Goal: Task Accomplishment & Management: Manage account settings

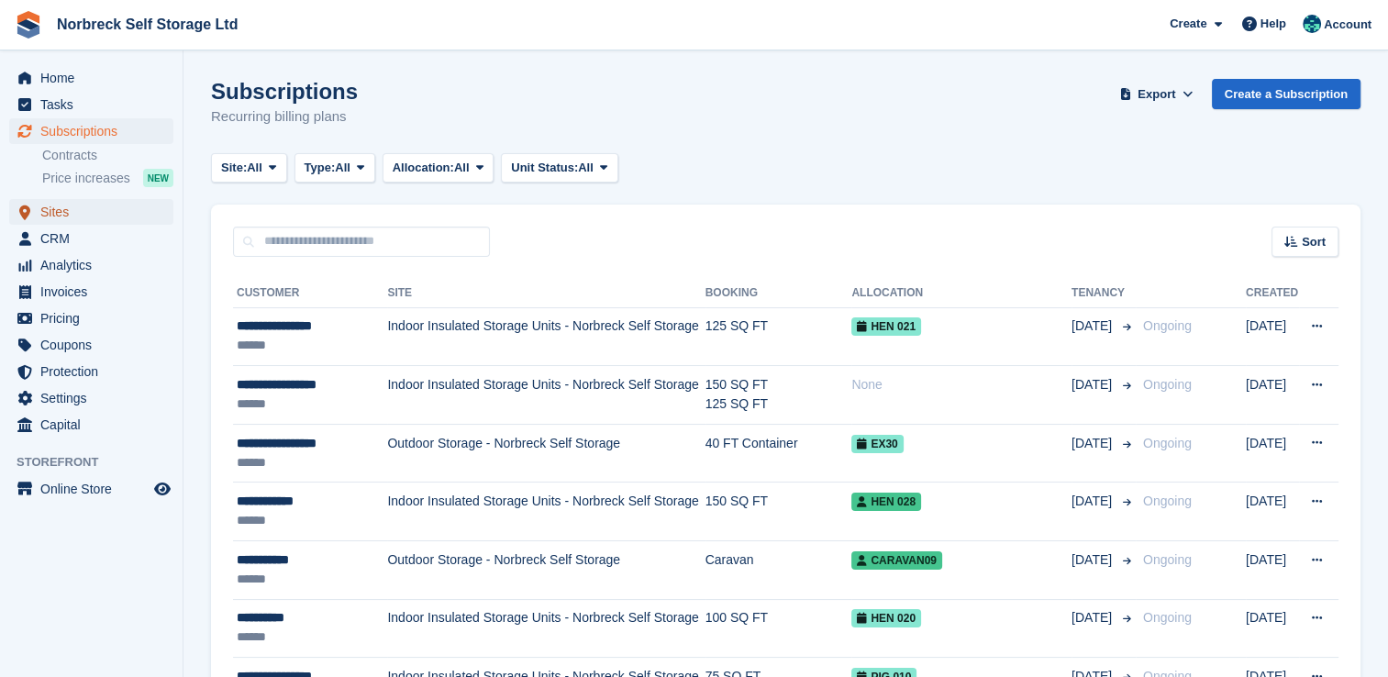
click at [64, 212] on span "Sites" at bounding box center [95, 212] width 110 height 26
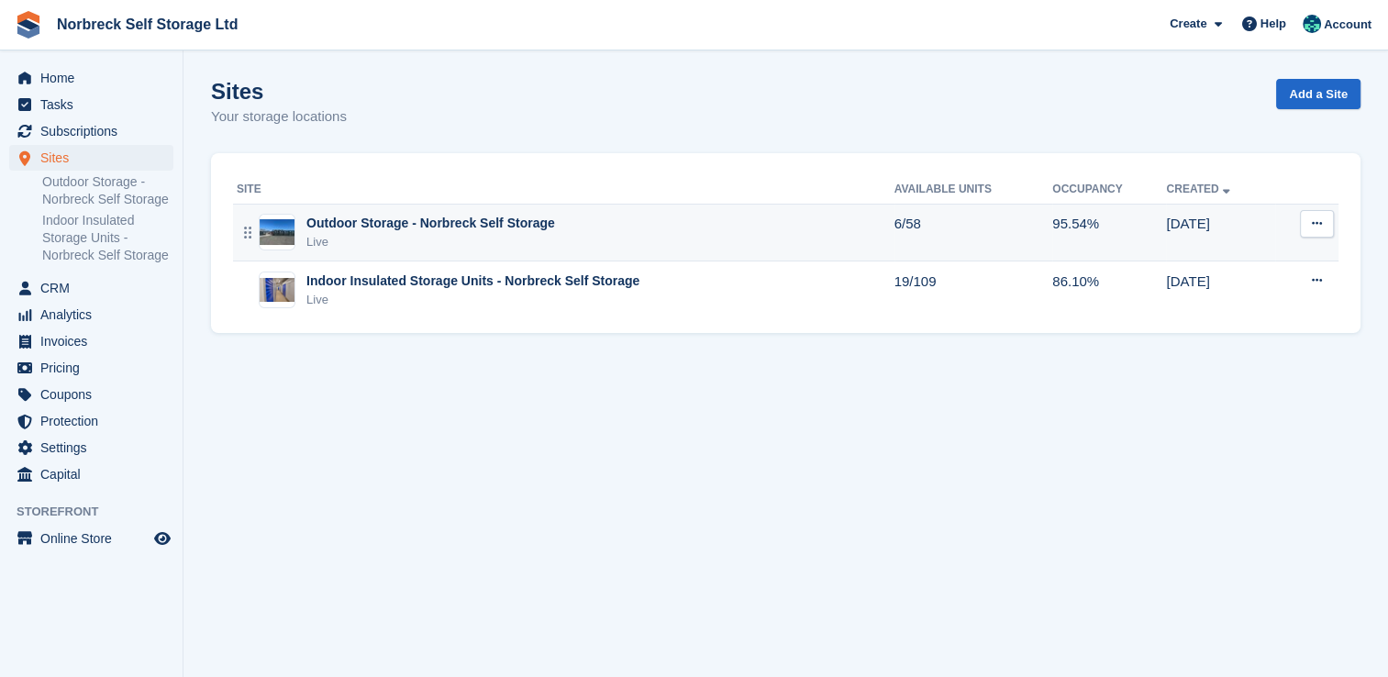
click at [466, 225] on div "Outdoor Storage - Norbreck Self Storage" at bounding box center [430, 223] width 249 height 19
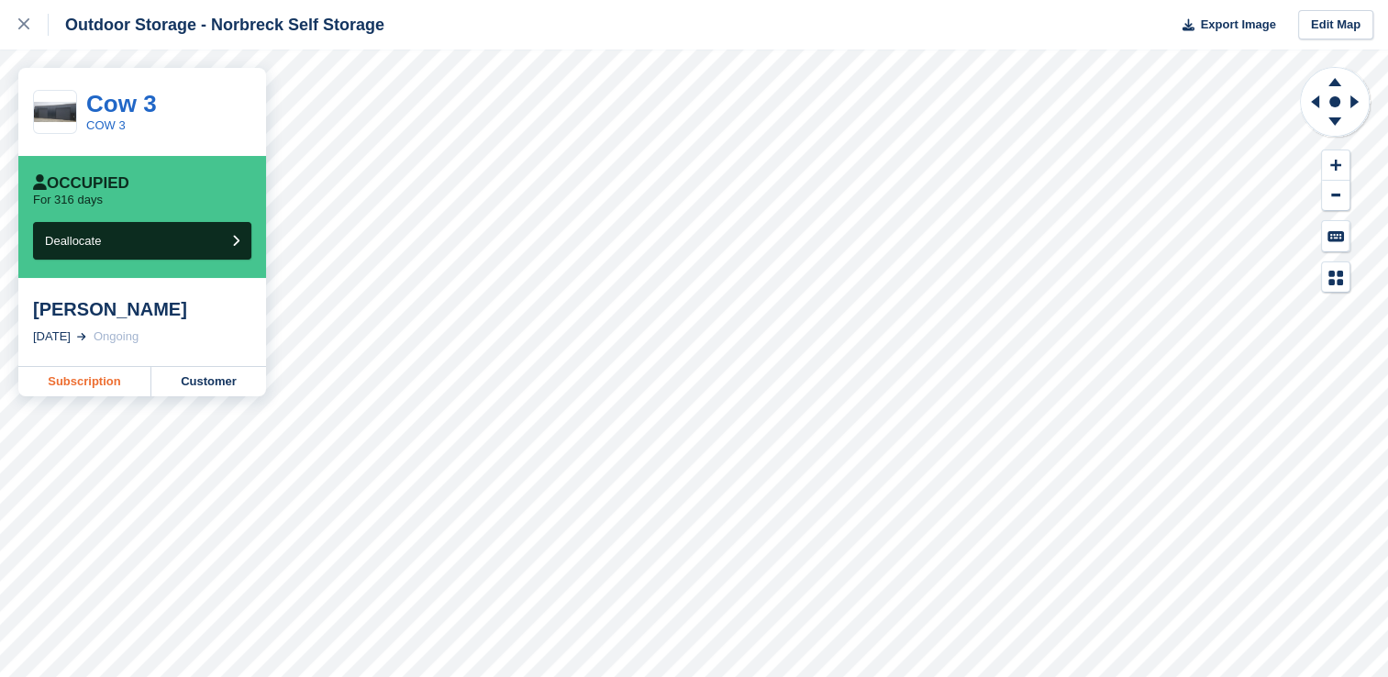
click at [103, 384] on link "Subscription" at bounding box center [84, 381] width 133 height 29
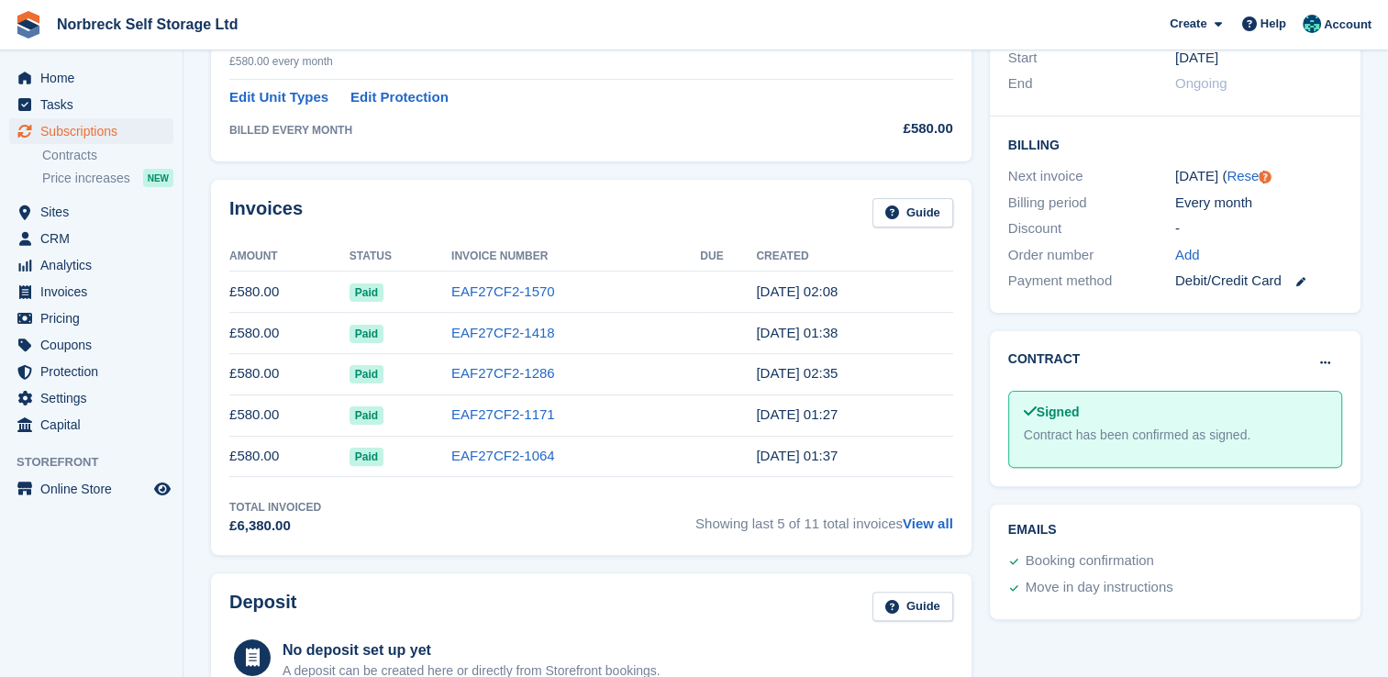
scroll to position [415, 0]
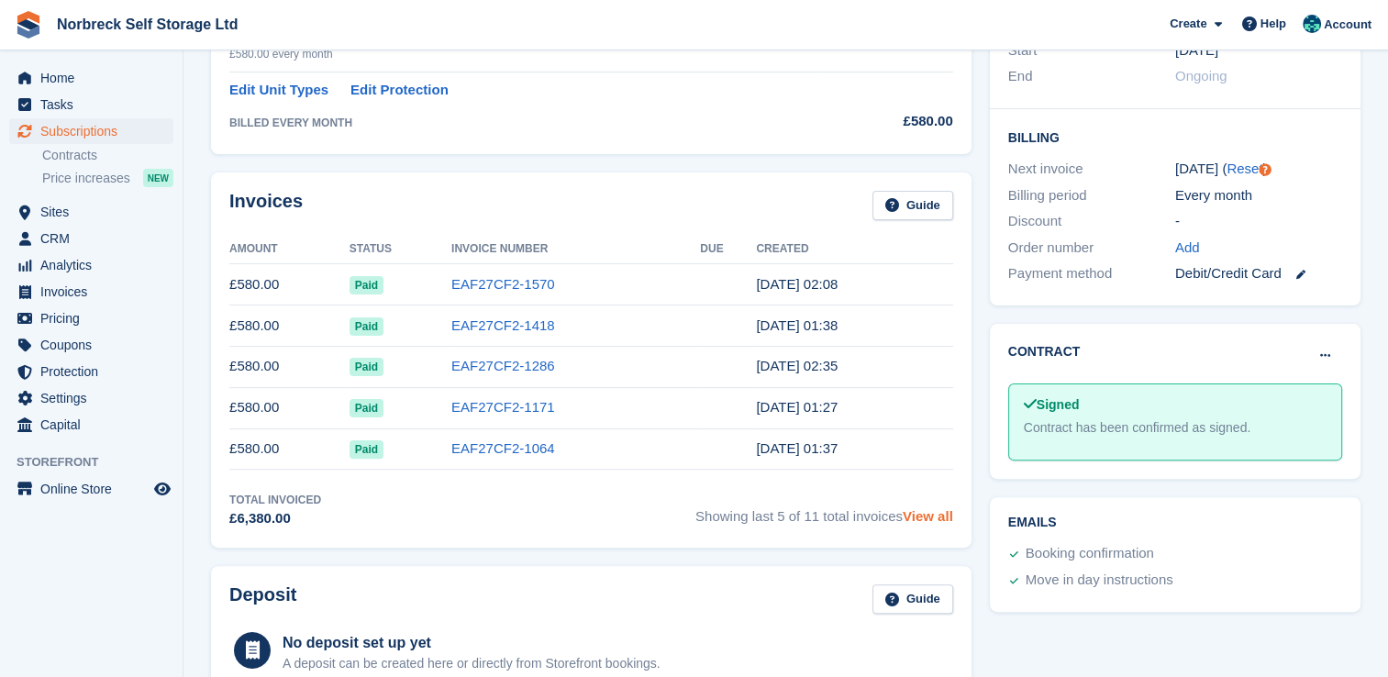
click at [932, 515] on link "View all" at bounding box center [928, 516] width 50 height 16
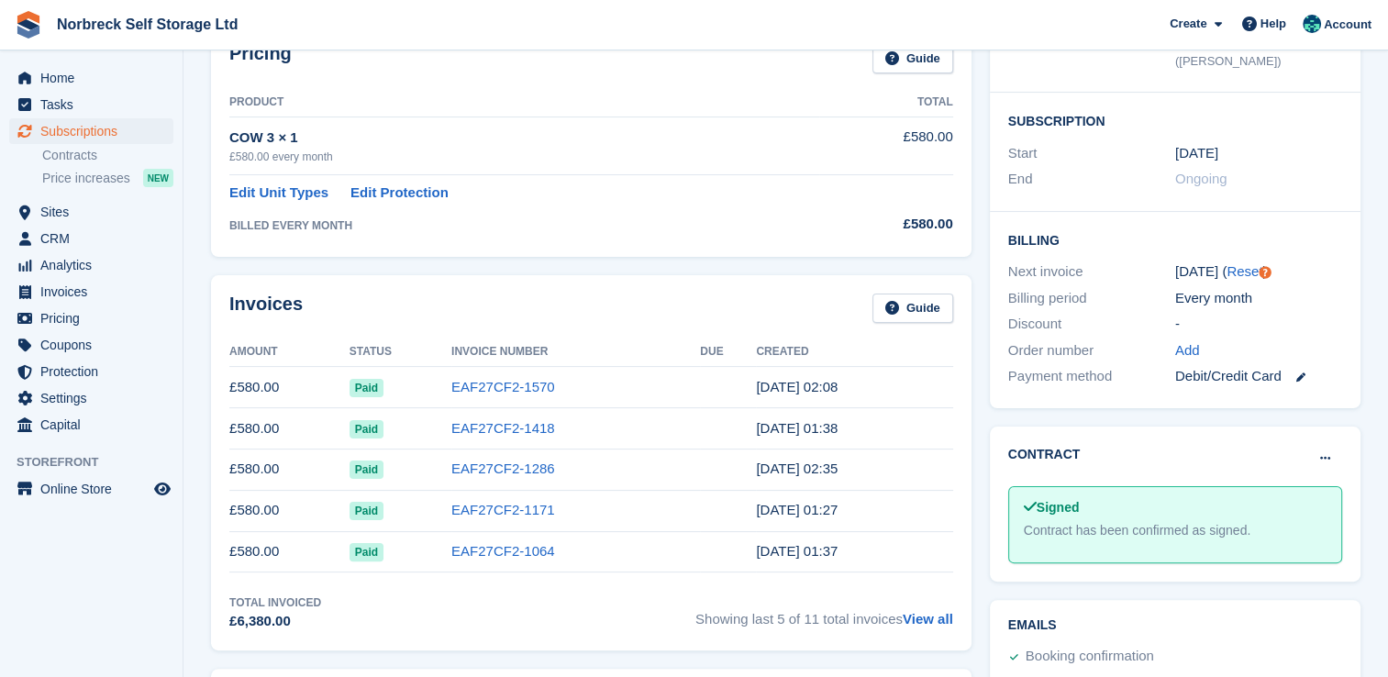
scroll to position [314, 0]
click at [951, 619] on link "View all" at bounding box center [928, 617] width 50 height 16
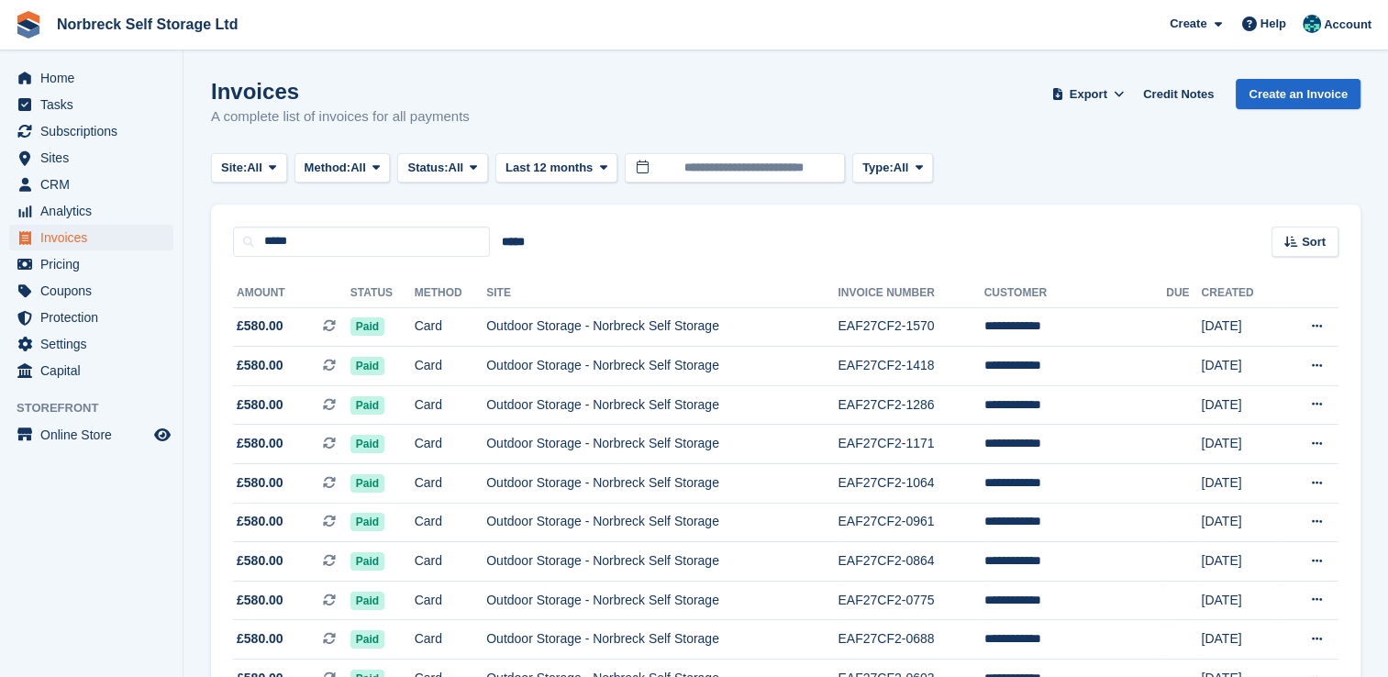
scroll to position [153, 0]
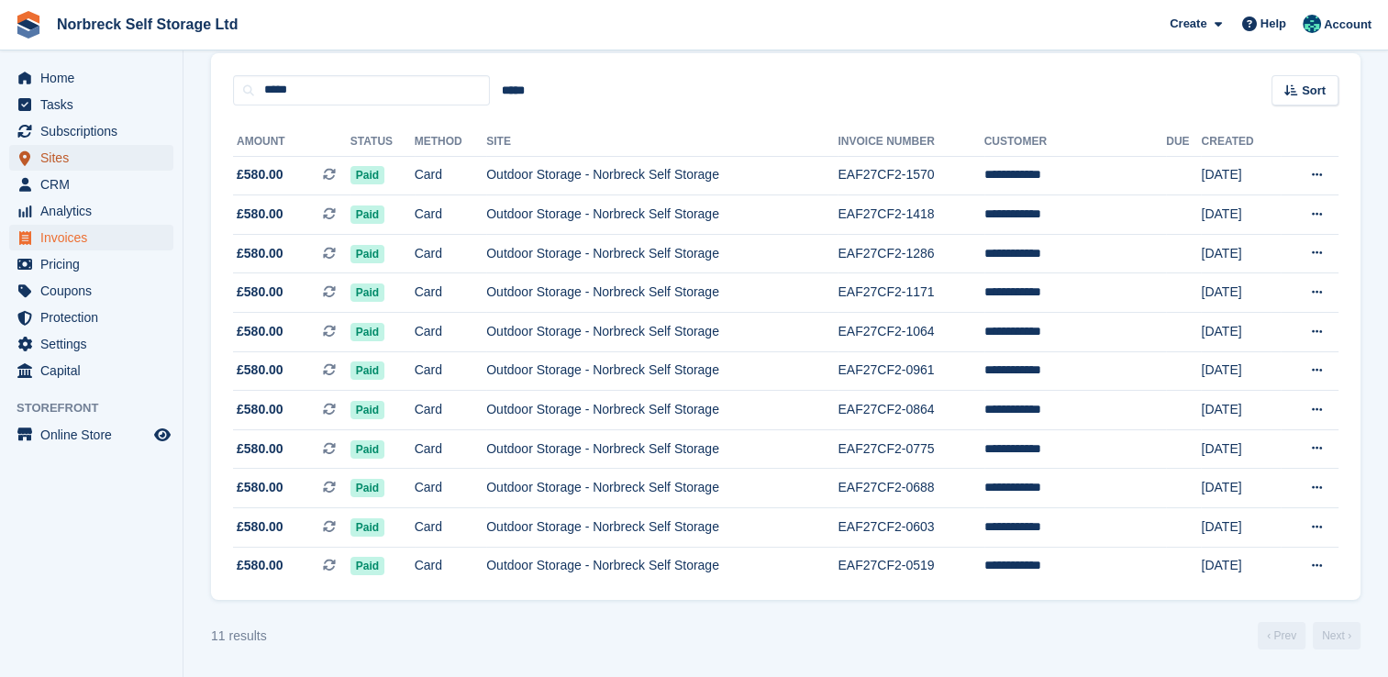
click at [61, 150] on span "Sites" at bounding box center [95, 158] width 110 height 26
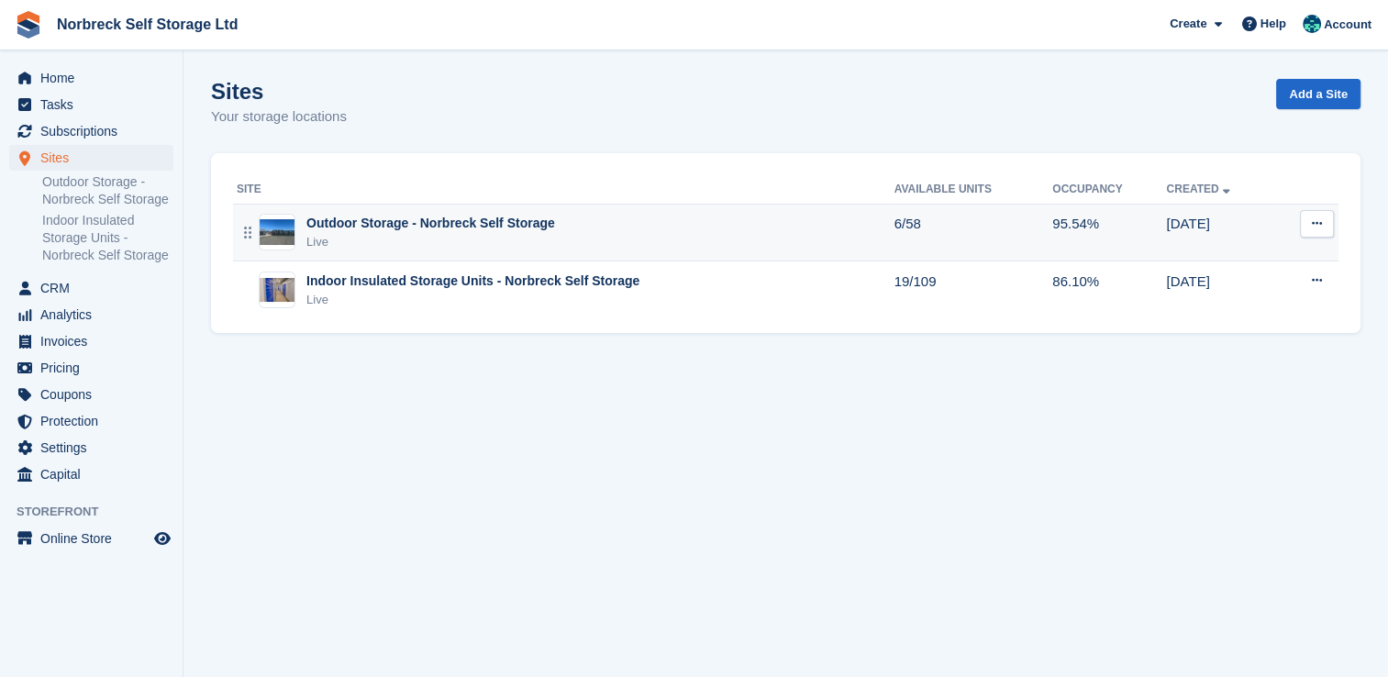
click at [356, 226] on div "Outdoor Storage - Norbreck Self Storage" at bounding box center [430, 223] width 249 height 19
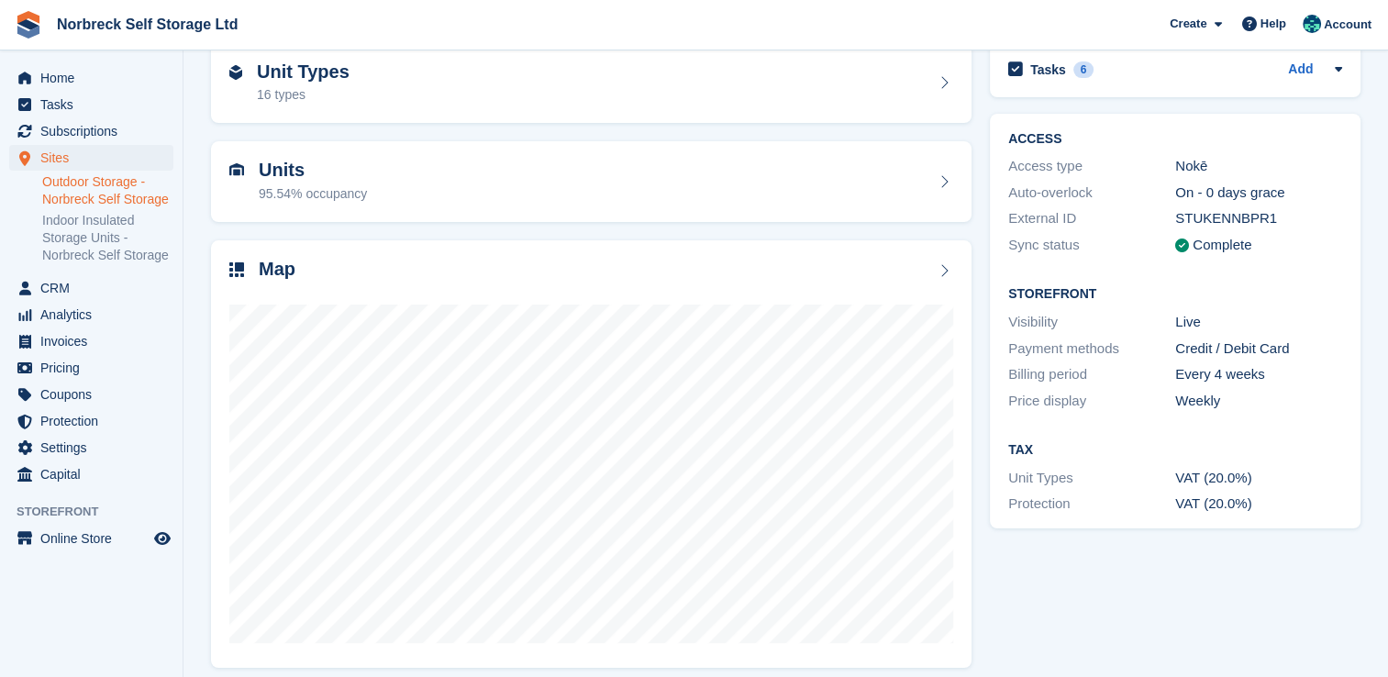
scroll to position [105, 0]
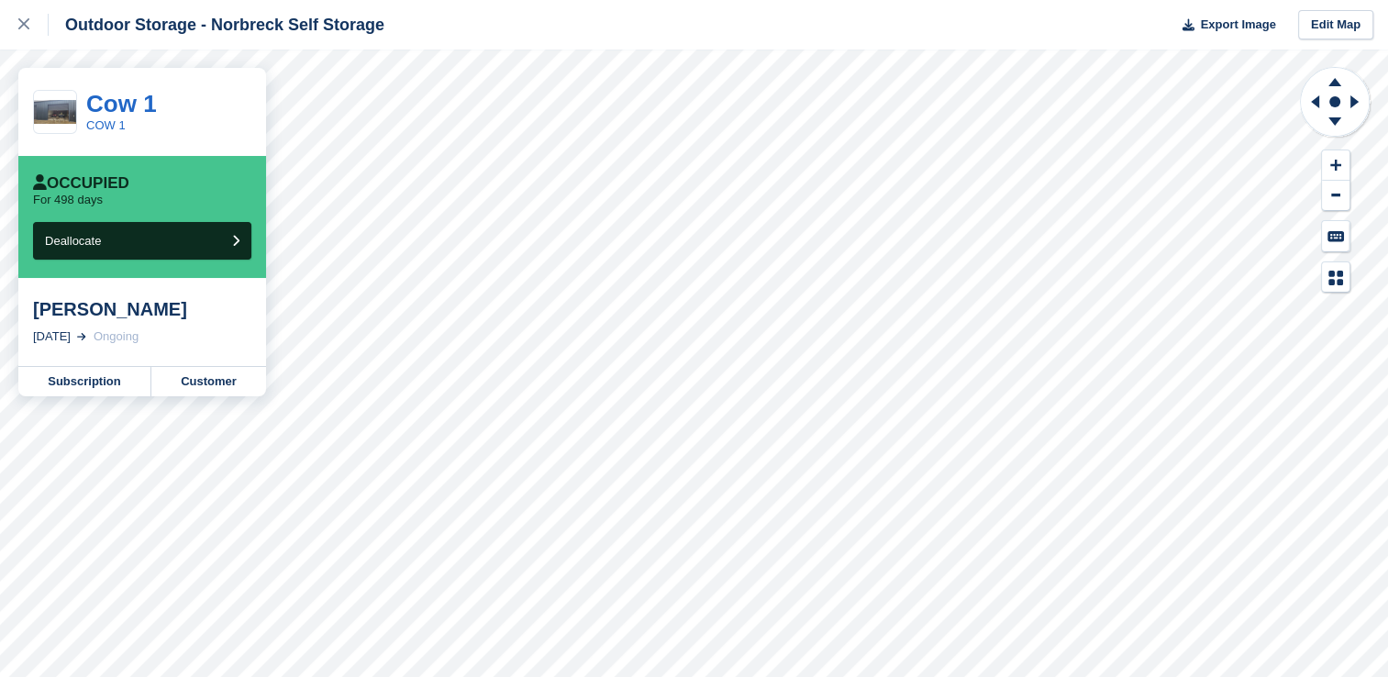
click at [153, 350] on div "[PERSON_NAME] [DATE] Ongoing" at bounding box center [142, 322] width 248 height 88
click at [208, 392] on link "Customer" at bounding box center [208, 381] width 115 height 29
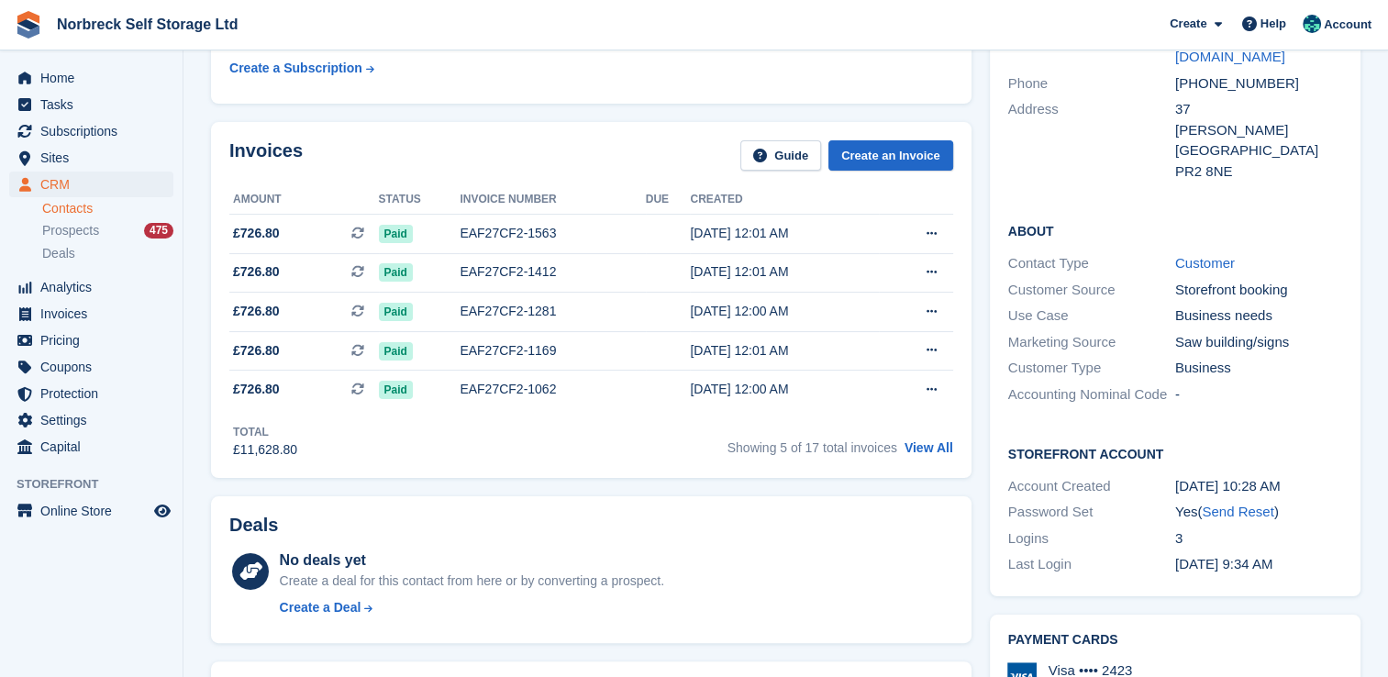
scroll to position [224, 0]
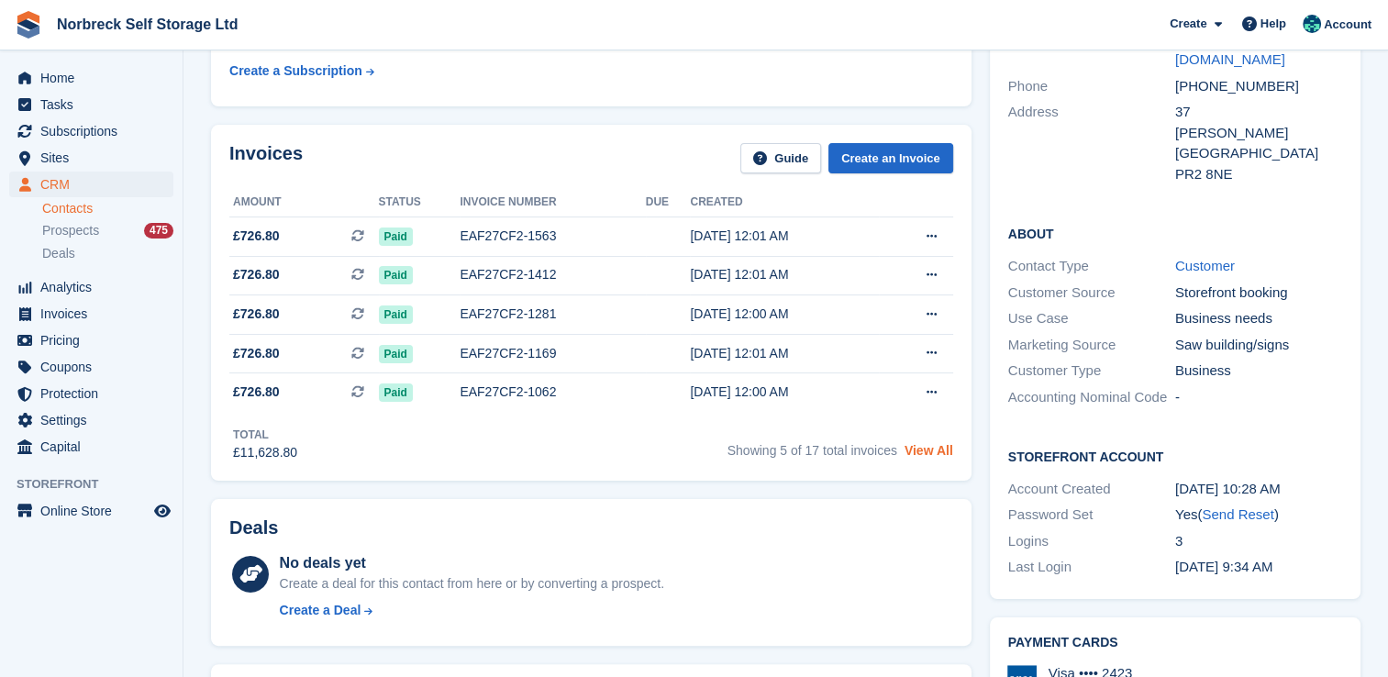
click at [924, 455] on link "View All" at bounding box center [929, 450] width 49 height 15
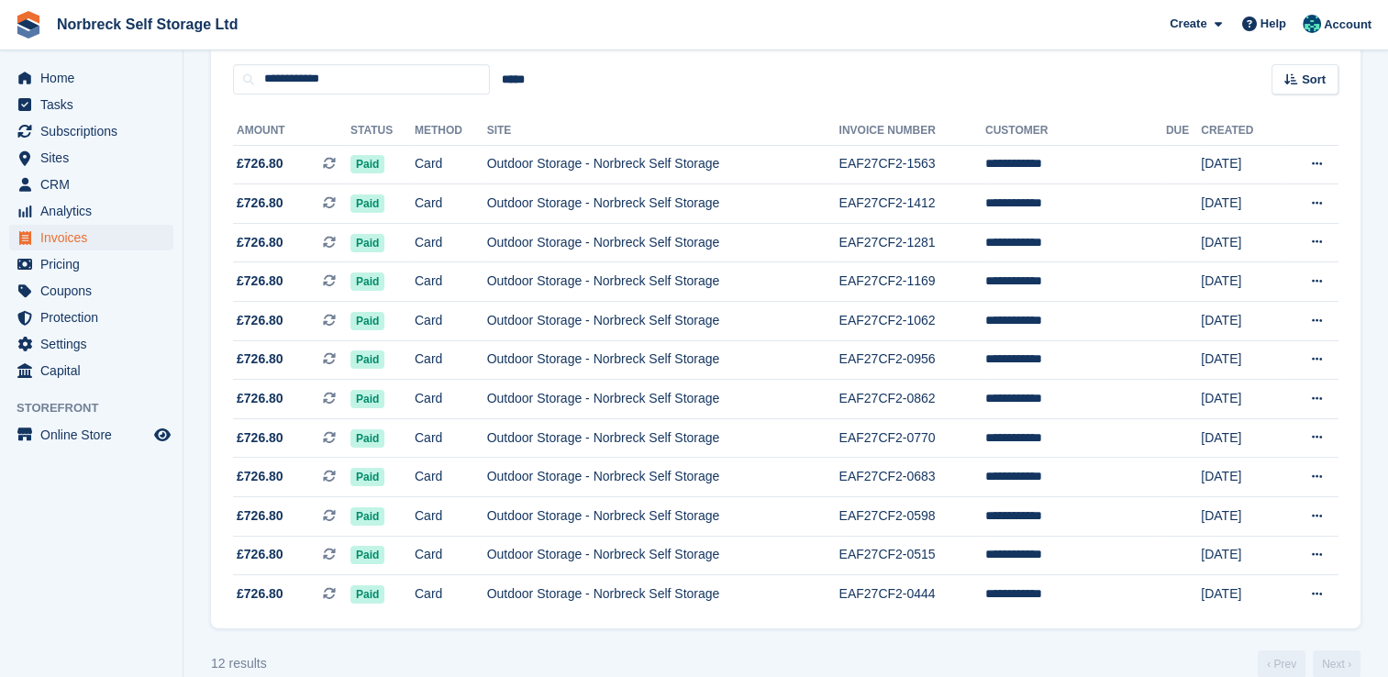
scroll to position [192, 0]
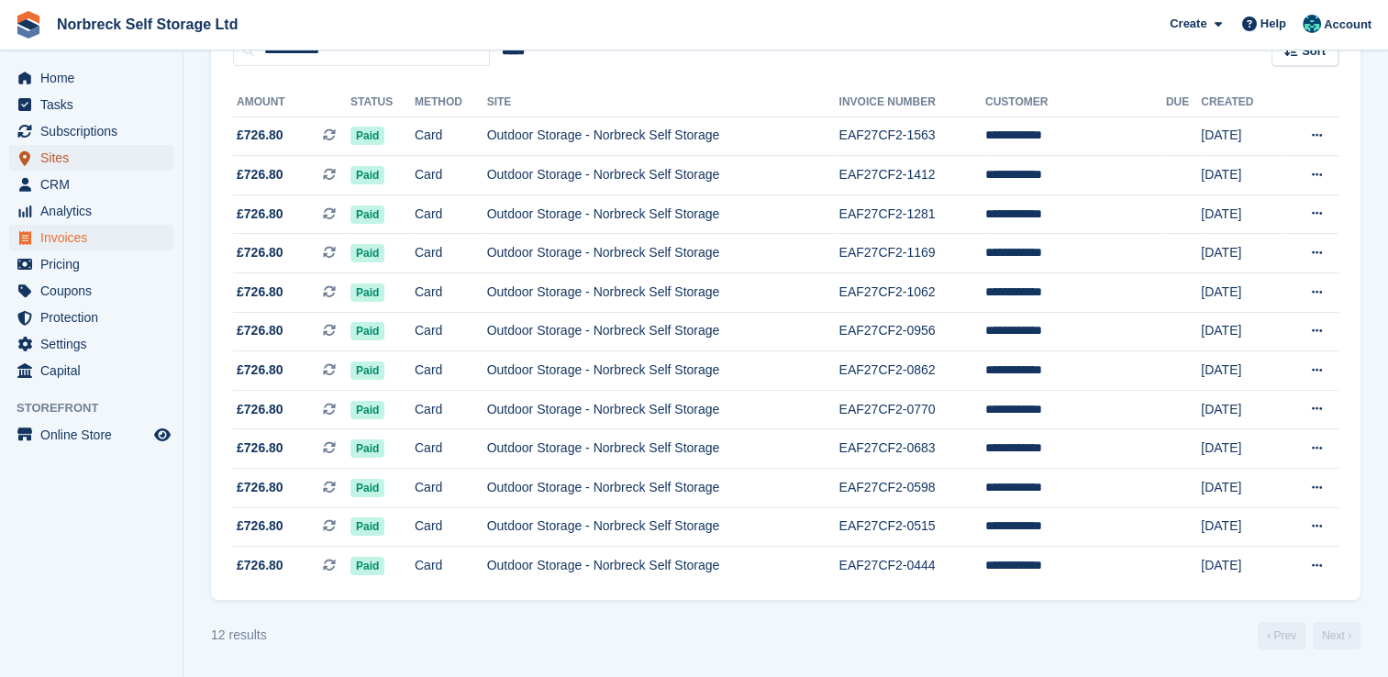
click at [55, 163] on span "Sites" at bounding box center [95, 158] width 110 height 26
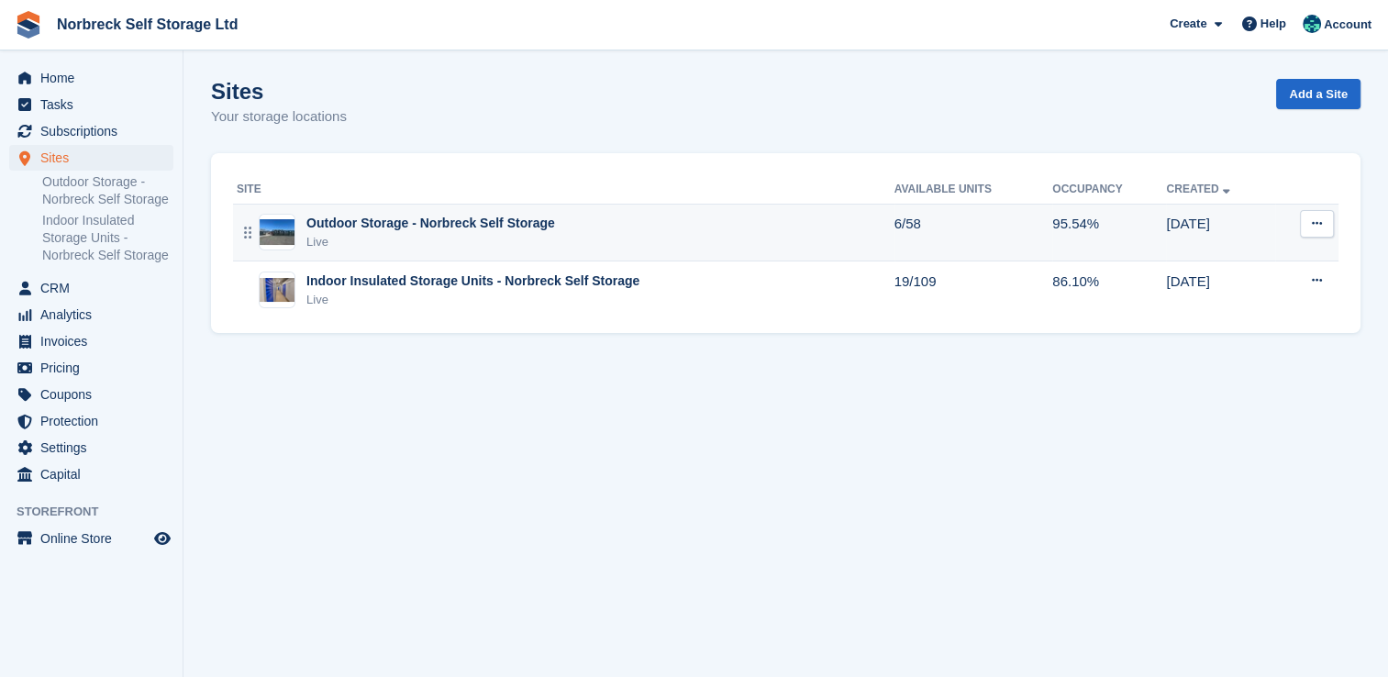
click at [334, 227] on div "Outdoor Storage - Norbreck Self Storage" at bounding box center [430, 223] width 249 height 19
